Goal: Information Seeking & Learning: Learn about a topic

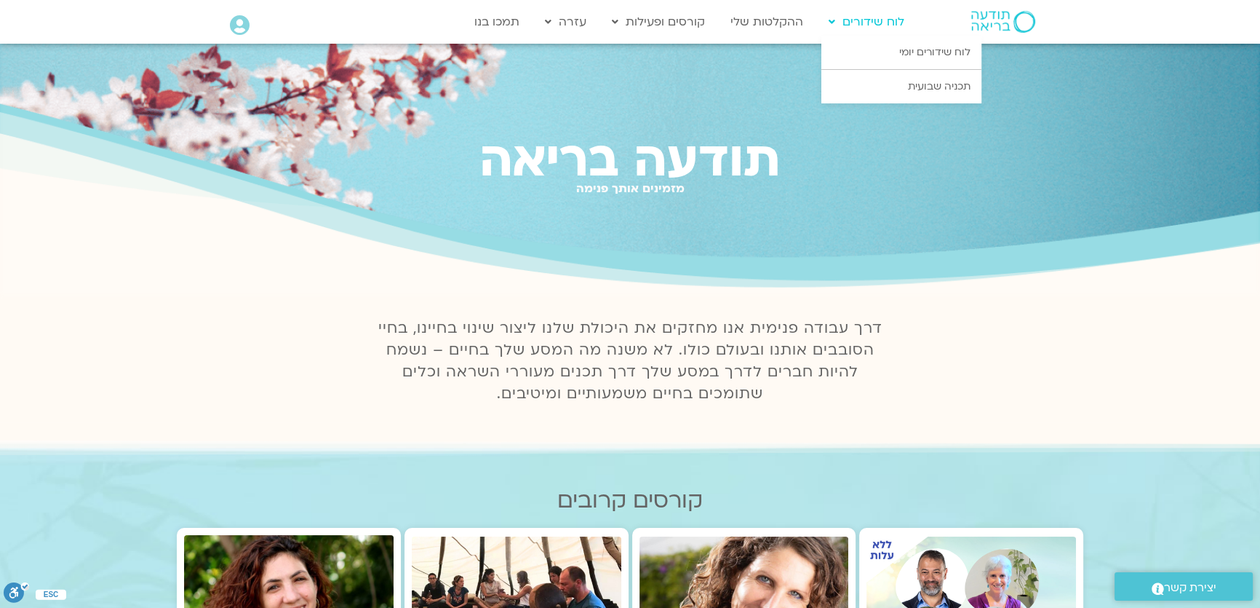
click at [874, 30] on link "לוח שידורים" at bounding box center [867, 22] width 90 height 28
click at [890, 48] on link "לוח שידורים יומי" at bounding box center [902, 52] width 160 height 33
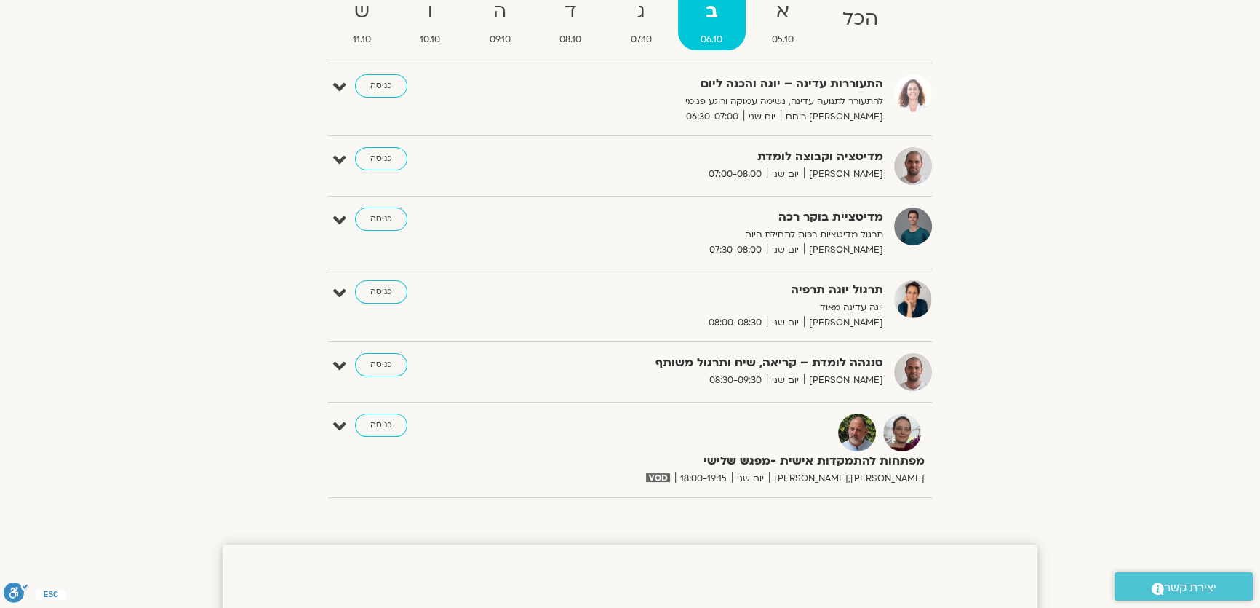
scroll to position [150, 0]
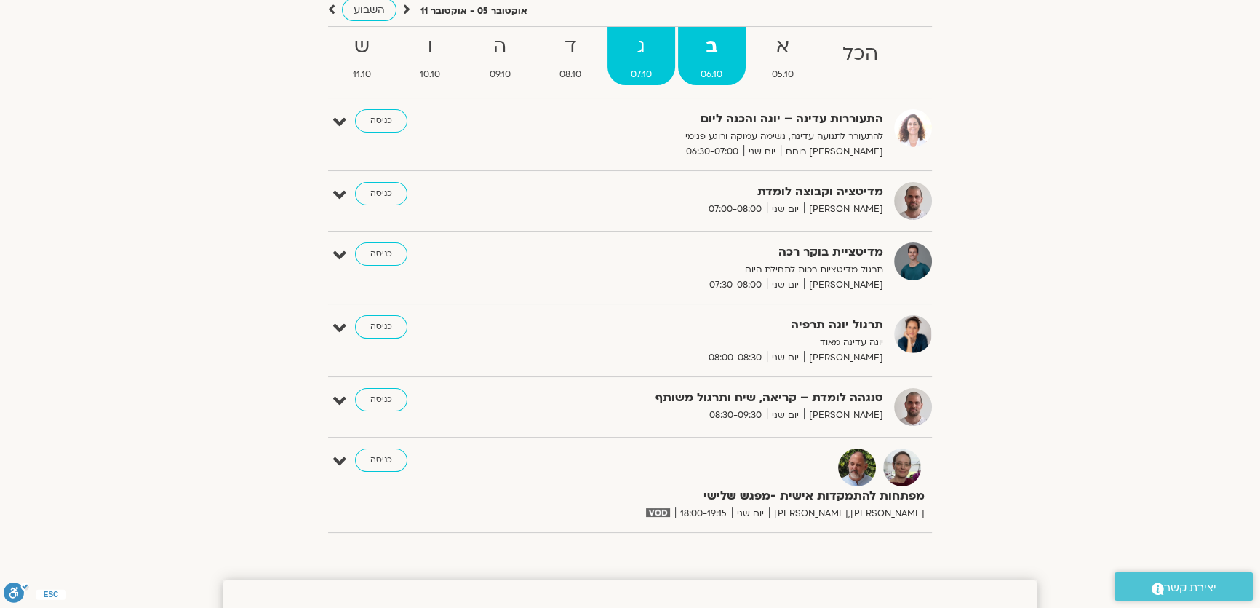
click at [642, 73] on span "07.10" at bounding box center [642, 74] width 68 height 15
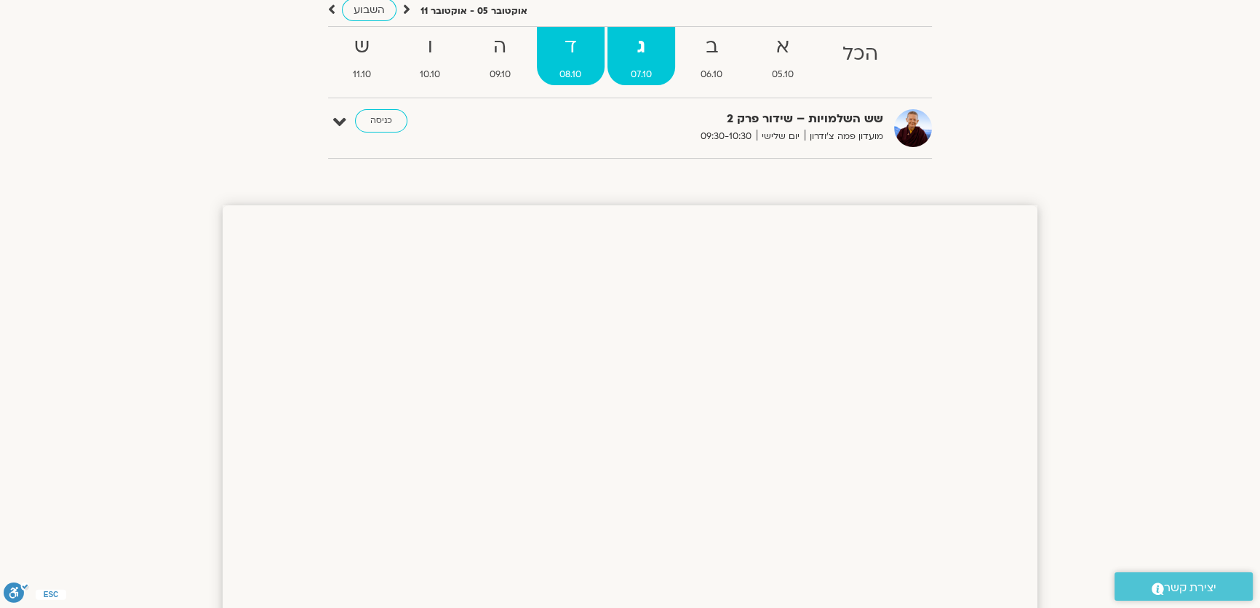
click at [573, 76] on span "08.10" at bounding box center [571, 74] width 68 height 15
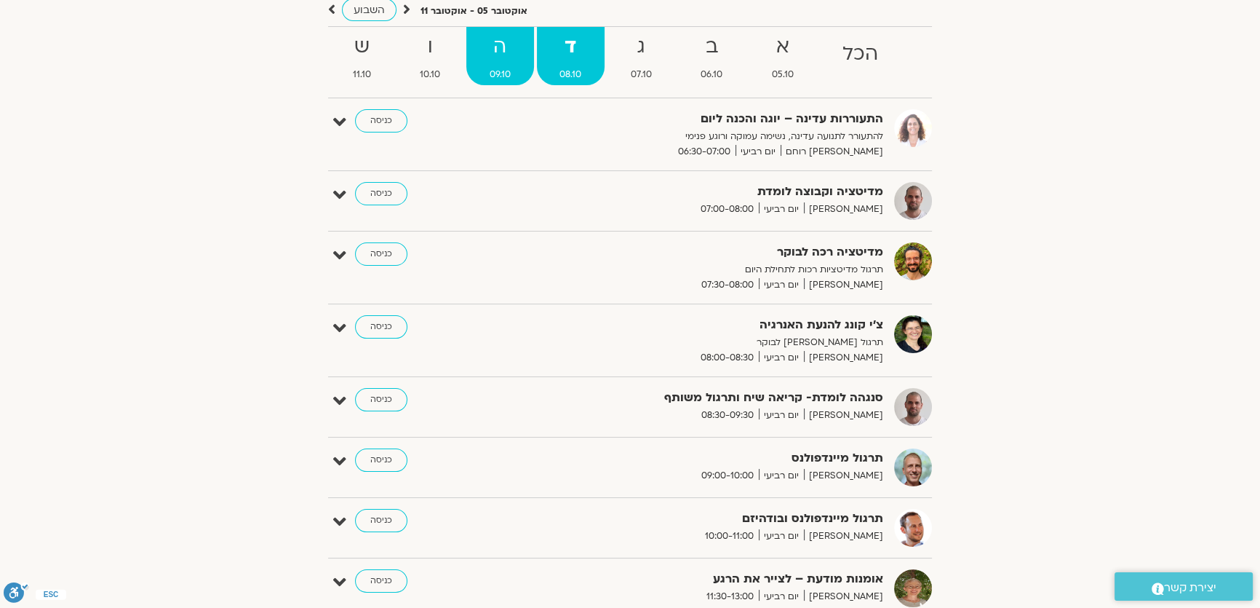
click at [501, 74] on span "09.10" at bounding box center [500, 74] width 68 height 15
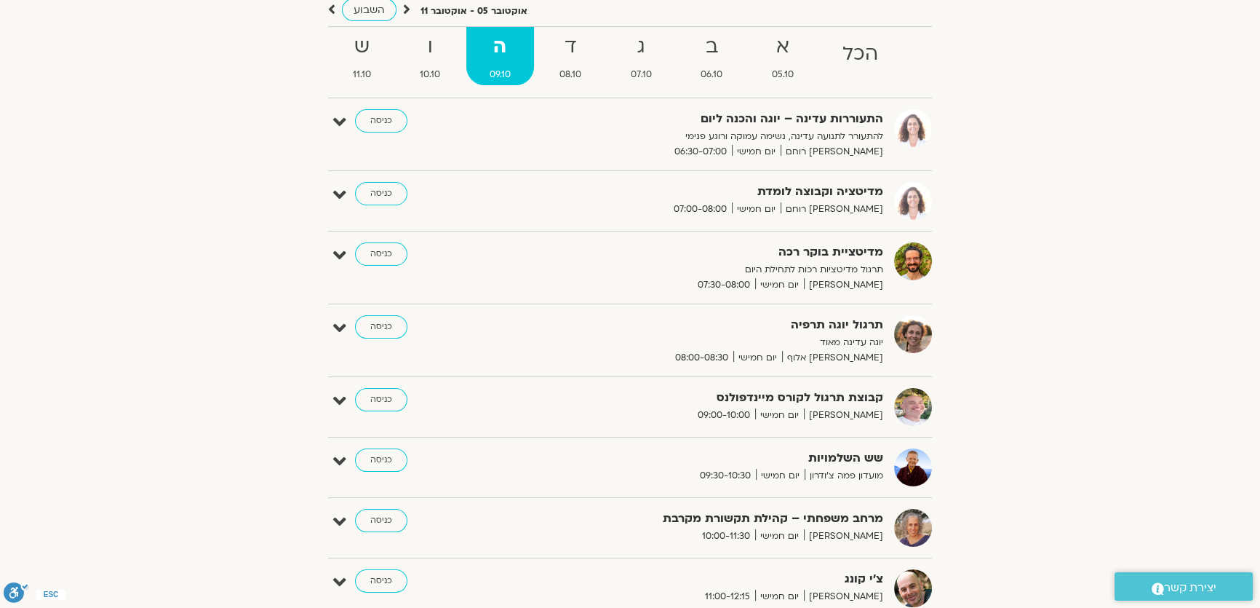
scroll to position [84, 0]
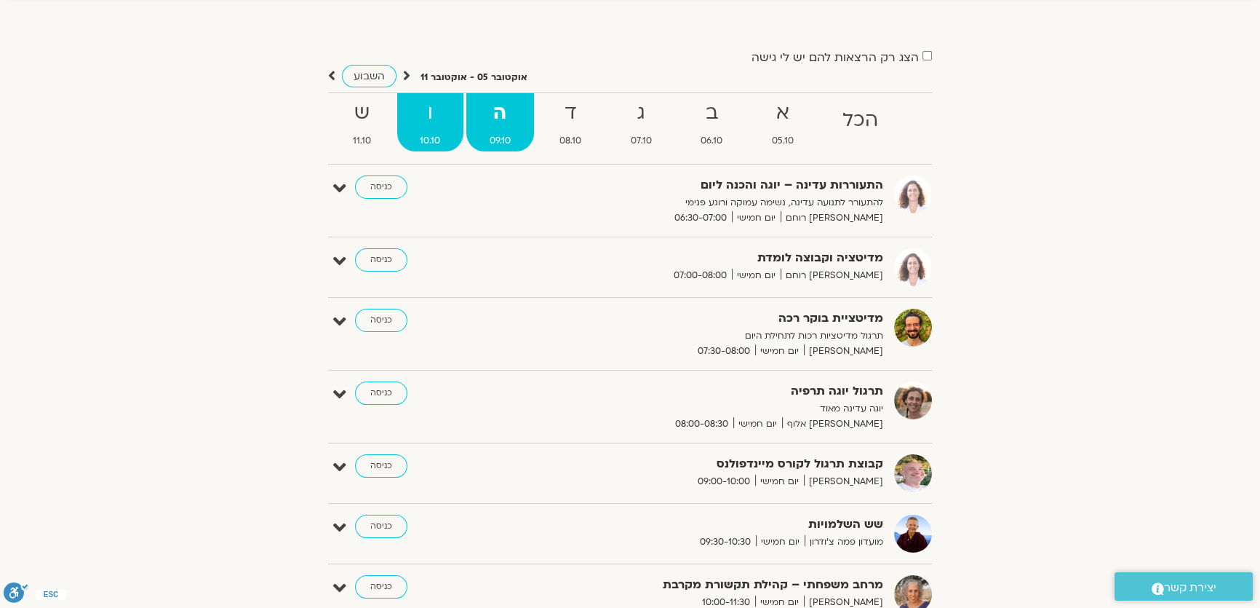
click at [436, 124] on strong "ו" at bounding box center [430, 113] width 67 height 33
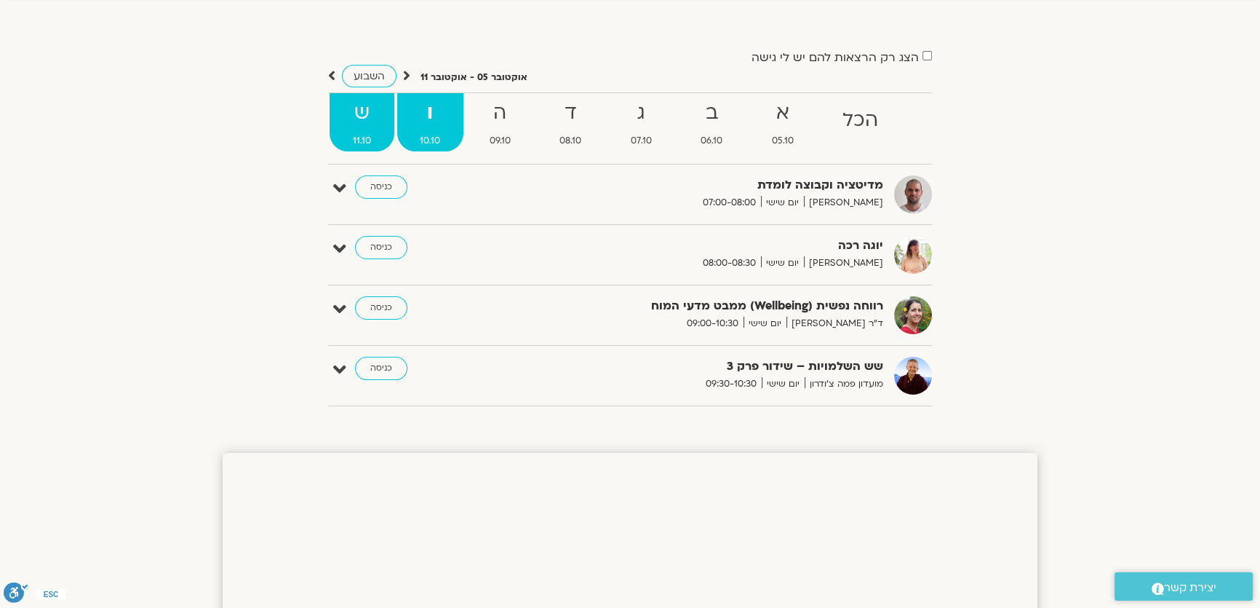
click at [370, 133] on span "11.10" at bounding box center [362, 140] width 65 height 15
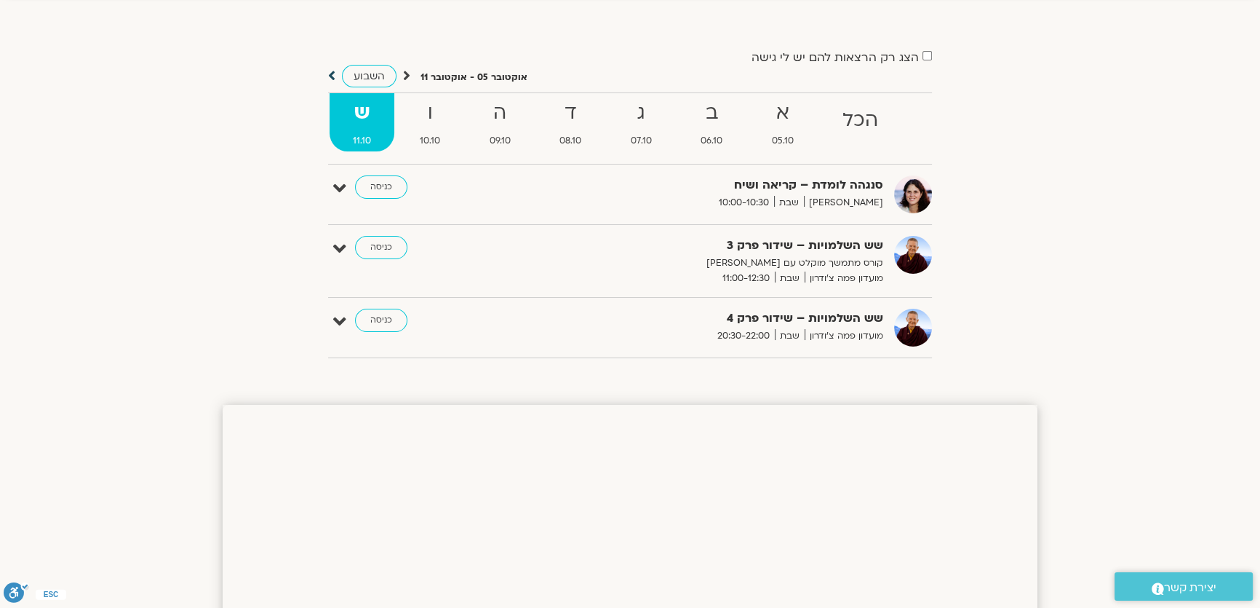
click at [328, 73] on icon at bounding box center [331, 75] width 7 height 15
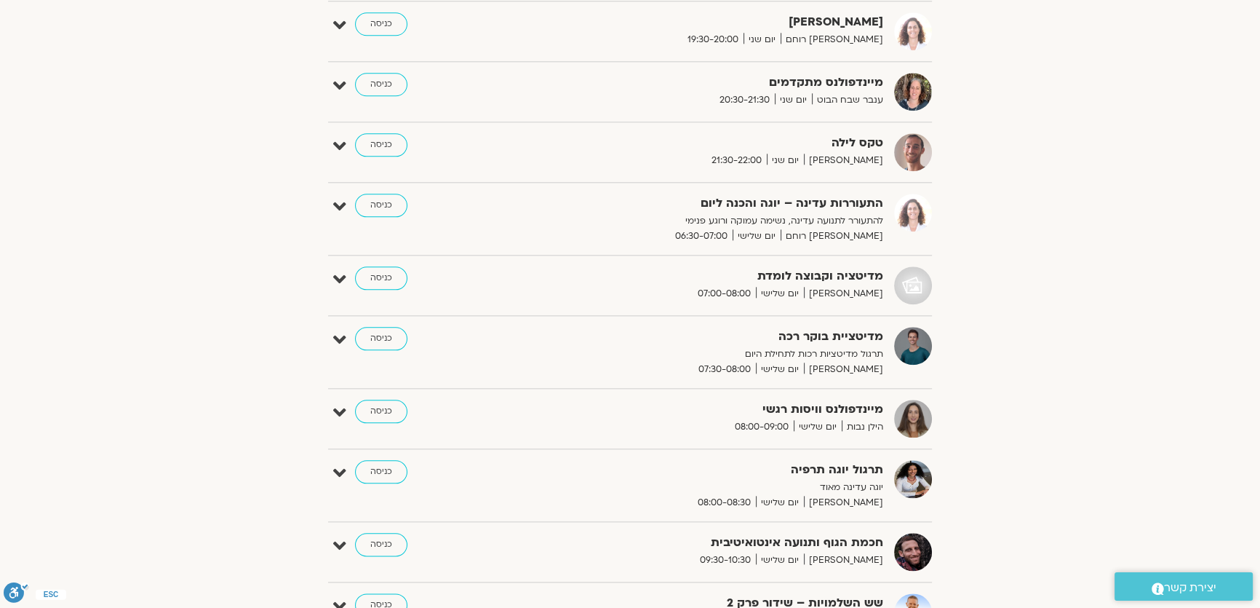
scroll to position [1870, 0]
